Goal: Book appointment/travel/reservation

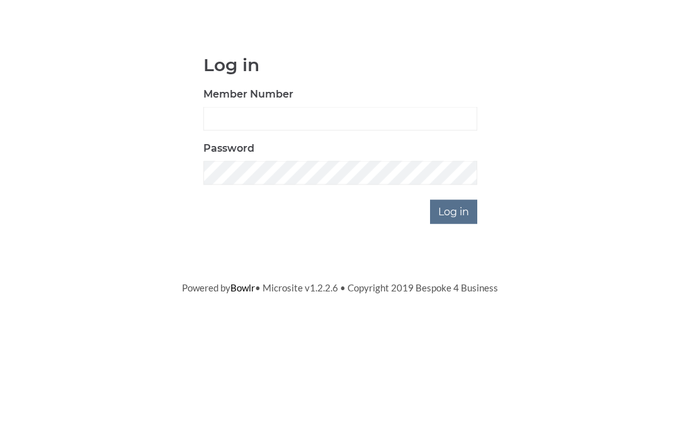
scroll to position [99, 0]
type input "3064"
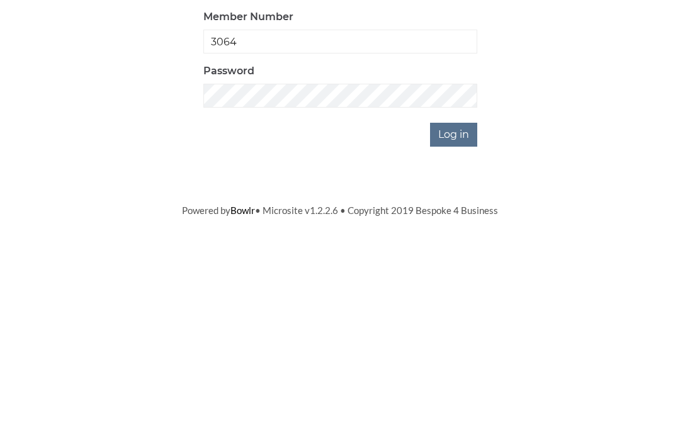
click at [457, 299] on input "Log in" at bounding box center [453, 311] width 47 height 24
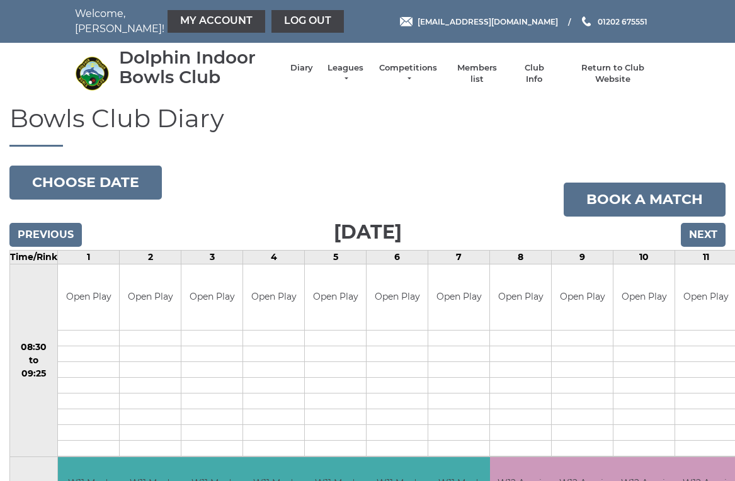
scroll to position [5, 0]
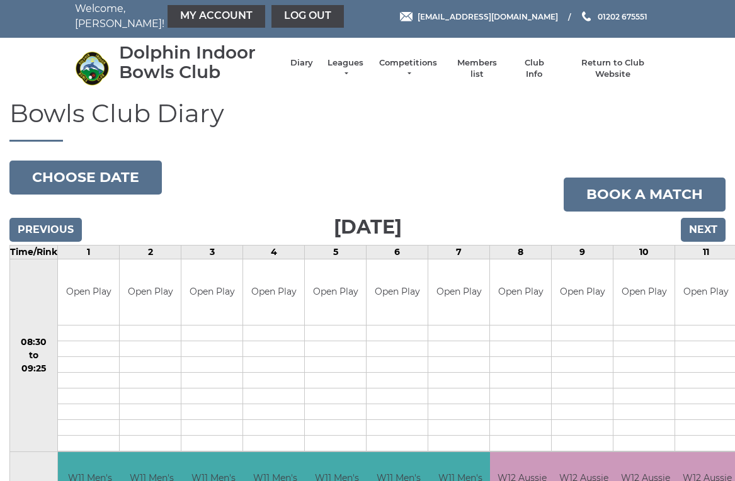
click at [653, 195] on link "Book a match" at bounding box center [645, 195] width 162 height 34
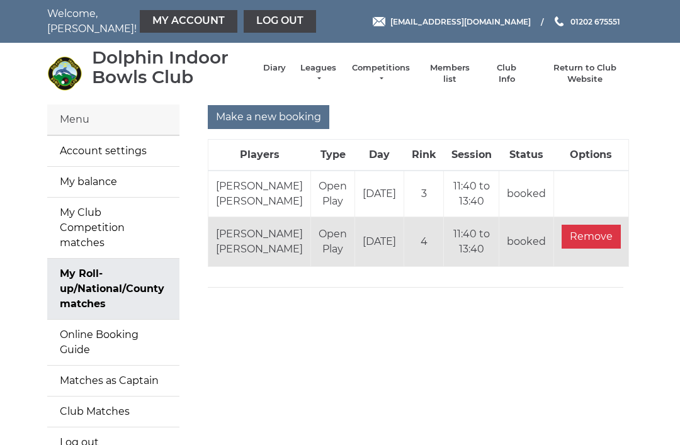
click at [243, 121] on input "Make a new booking" at bounding box center [269, 117] width 122 height 24
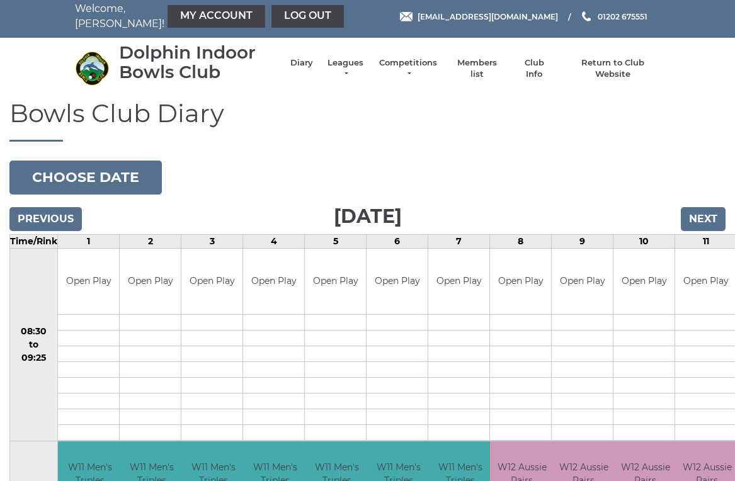
scroll to position [5, 0]
click at [31, 175] on button "Choose date" at bounding box center [85, 178] width 152 height 34
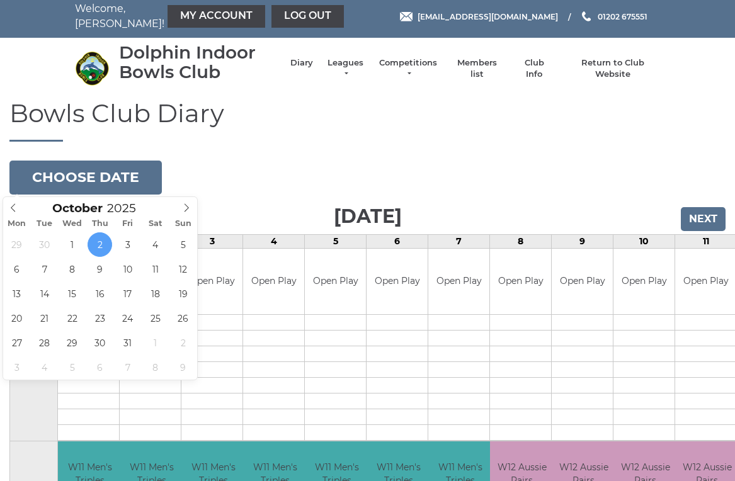
type input "2025-10-16"
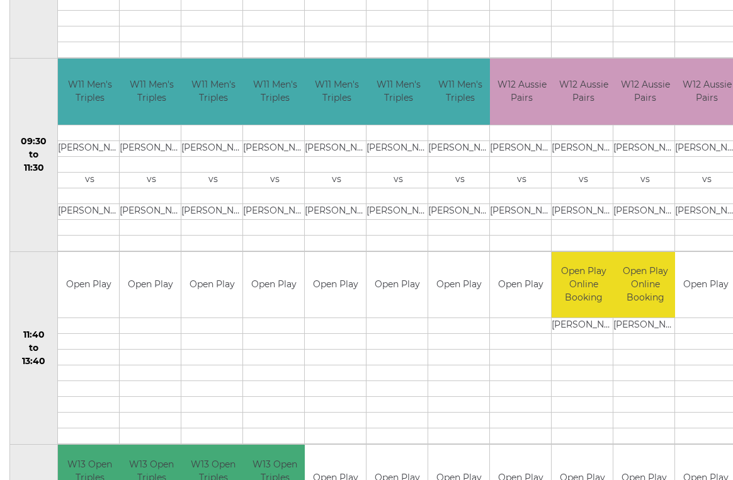
scroll to position [388, 0]
click at [0, 0] on link "Book slot" at bounding box center [0, 0] width 0 height 0
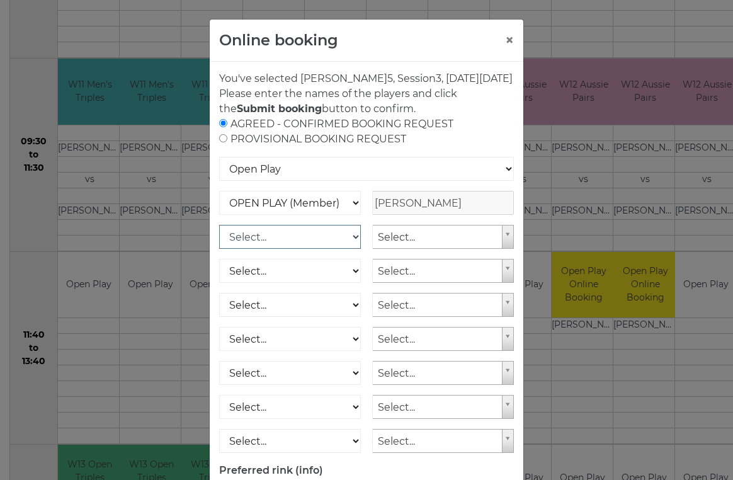
click at [354, 249] on select "Select... OPEN PLAY (Member) OPEN PLAY (Visitor) SPOONS (Member) SPOONS (Visito…" at bounding box center [290, 237] width 142 height 24
select select "1_12"
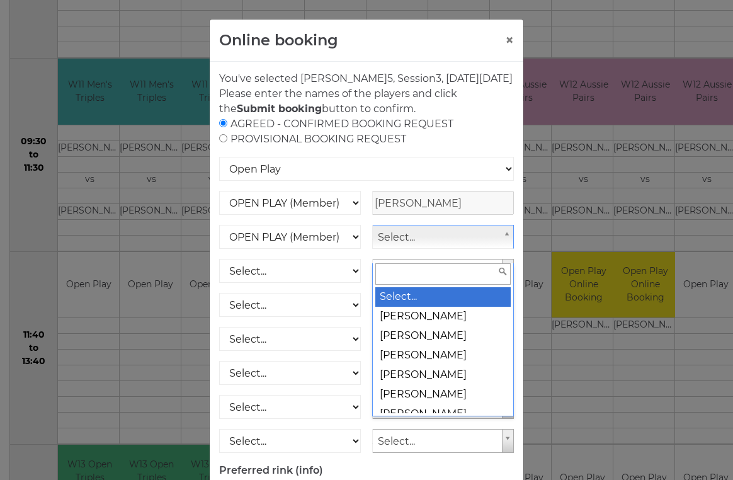
scroll to position [388, 1]
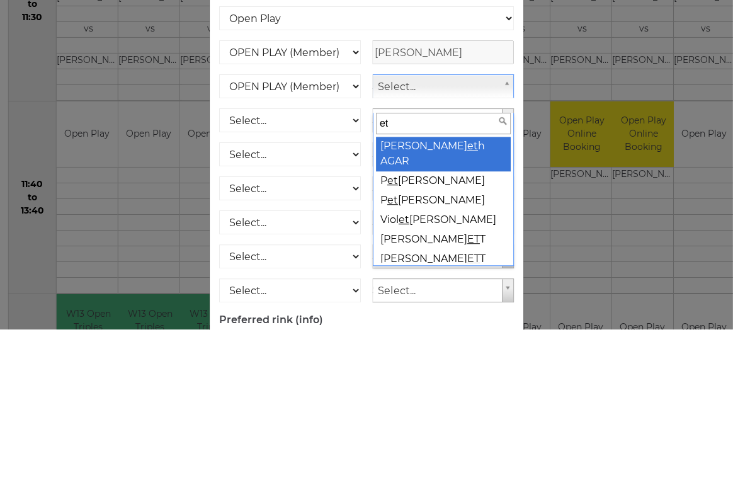
type input "eth"
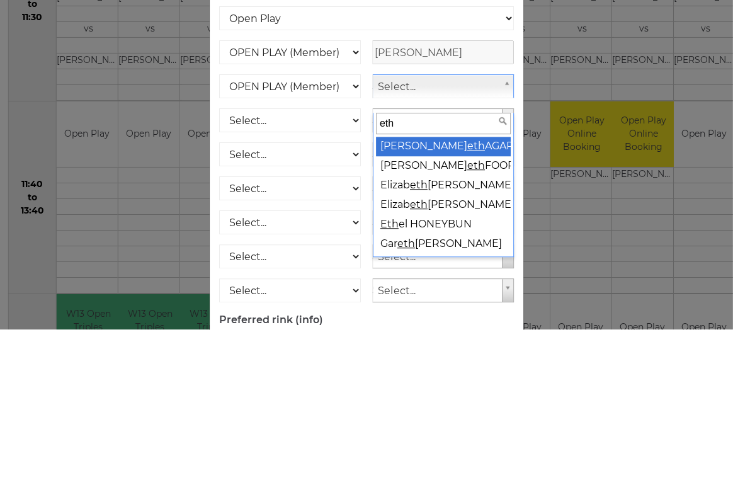
select select "753"
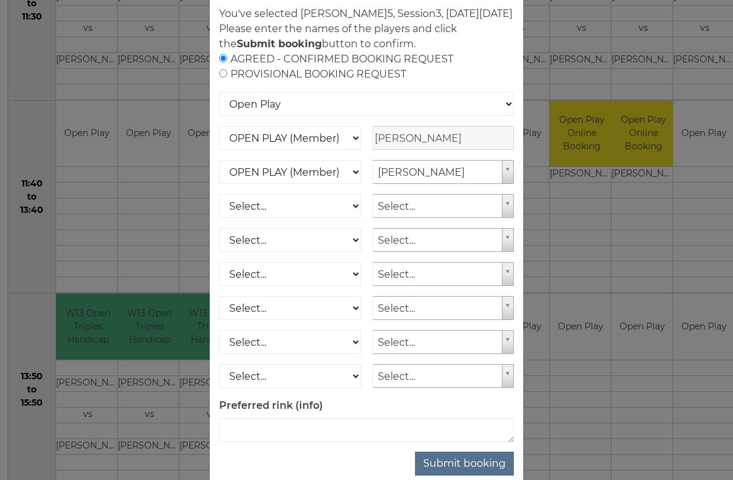
scroll to position [61, 0]
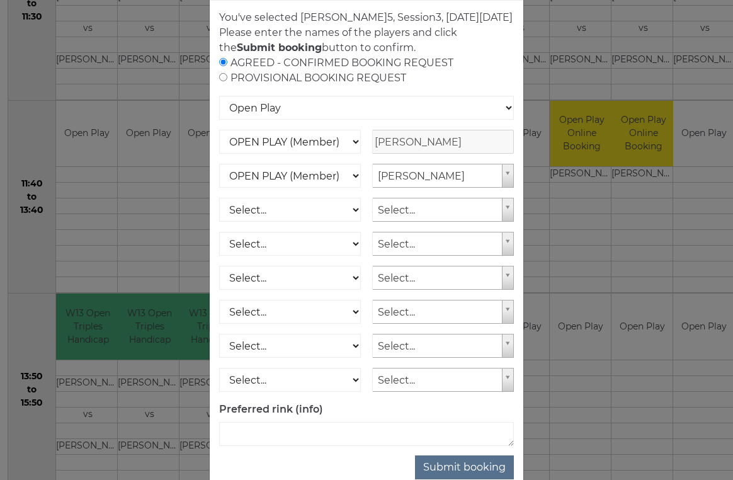
click at [486, 479] on button "Submit booking" at bounding box center [464, 467] width 99 height 24
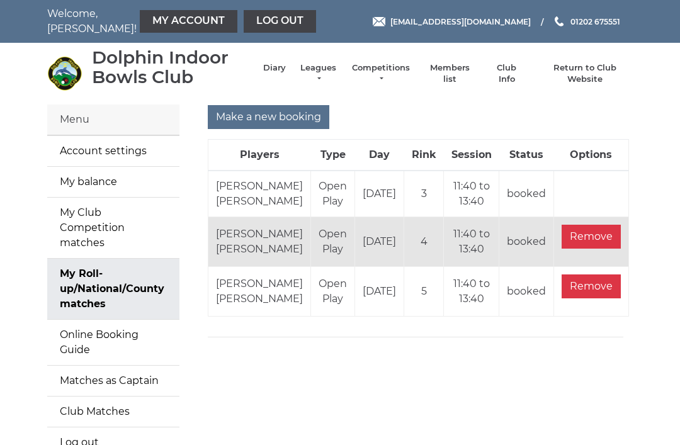
click at [244, 16] on link "Log out" at bounding box center [280, 21] width 72 height 23
